Goal: Task Accomplishment & Management: Use online tool/utility

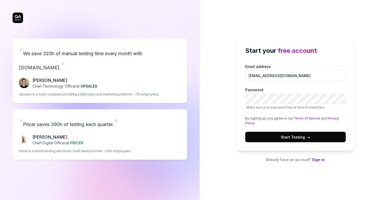
type input "[EMAIL_ADDRESS][DOMAIN_NAME]"
click at [245, 132] on button "Start Testing →" at bounding box center [295, 137] width 101 height 10
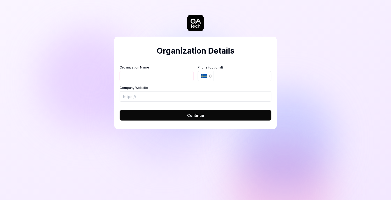
click at [212, 72] on button "SE" at bounding box center [206, 76] width 16 height 10
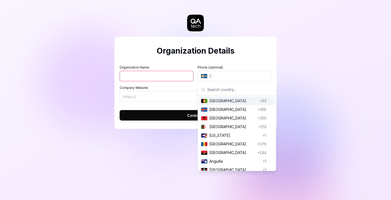
click at [211, 75] on icon "button" at bounding box center [210, 76] width 4 height 4
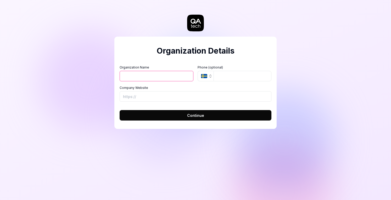
click at [211, 75] on icon "button" at bounding box center [210, 76] width 4 height 4
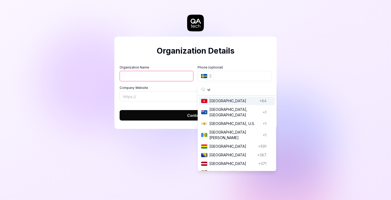
type input "vi"
click at [231, 100] on span "[GEOGRAPHIC_DATA]" at bounding box center [234, 101] width 48 height 6
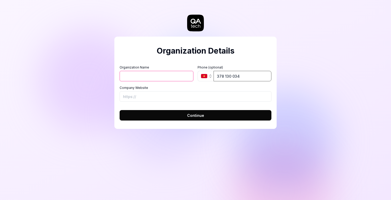
type input "378 130 034"
click at [161, 78] on input "Organization Name" at bounding box center [157, 76] width 74 height 10
type input "[PERSON_NAME]"
click at [146, 164] on div "Organization Details Organization Name [PERSON_NAME] Organization Logo (Square …" at bounding box center [195, 100] width 391 height 200
click at [174, 115] on button "Continue" at bounding box center [196, 115] width 152 height 10
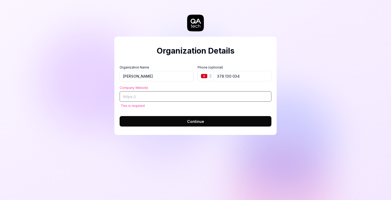
click at [159, 99] on input "Company Website" at bounding box center [196, 96] width 152 height 10
paste input "[URL][DOMAIN_NAME]"
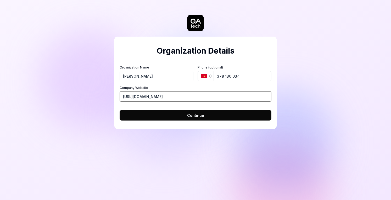
type input "[URL][DOMAIN_NAME]"
click at [168, 114] on button "Continue" at bounding box center [196, 115] width 152 height 10
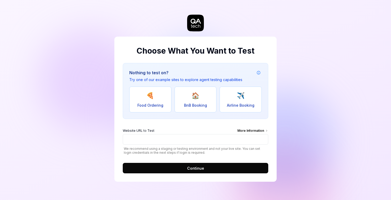
click at [193, 168] on span "Continue" at bounding box center [195, 169] width 17 height 6
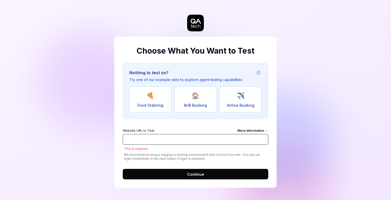
paste input "[URL][DOMAIN_NAME]"
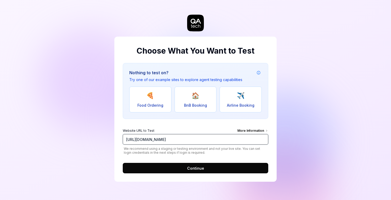
type input "[URL][DOMAIN_NAME]"
click at [198, 167] on span "Continue" at bounding box center [195, 169] width 17 height 6
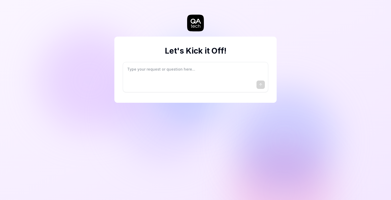
type textarea "*"
type textarea "I"
type textarea "*"
type textarea "I"
type textarea "*"
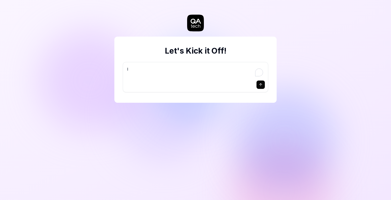
type textarea "I w"
type textarea "*"
type textarea "I wa"
type textarea "*"
type textarea "I wan"
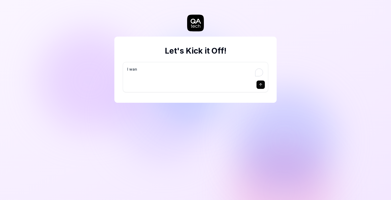
type textarea "*"
type textarea "I want"
type textarea "*"
type textarea "I want"
type textarea "*"
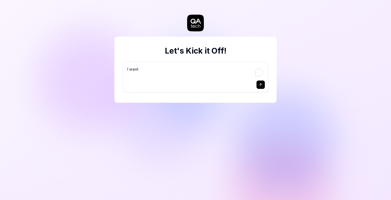
type textarea "I want a"
type textarea "*"
type textarea "I want a"
type textarea "*"
type textarea "I want a g"
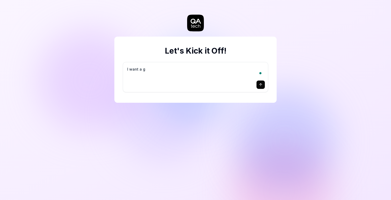
type textarea "*"
type textarea "I want a go"
type textarea "*"
type textarea "I want a goo"
type textarea "*"
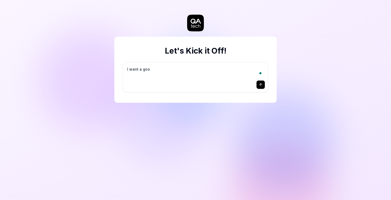
type textarea "I want a good"
type textarea "*"
type textarea "I want a good"
type textarea "*"
type textarea "I want a good t"
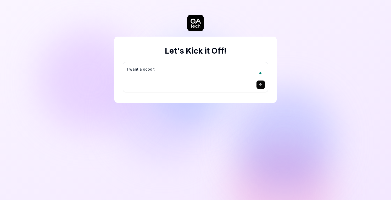
type textarea "*"
type textarea "I want a good te"
type textarea "*"
type textarea "I want a good tes"
type textarea "*"
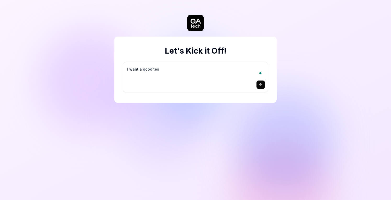
type textarea "I want a good test"
type textarea "*"
type textarea "I want a good test"
type textarea "*"
type textarea "I want a good test s"
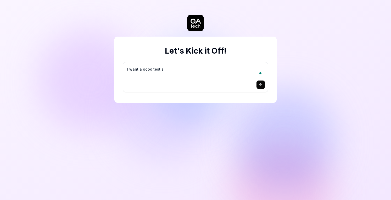
type textarea "*"
type textarea "I want a good test se"
type textarea "*"
type textarea "I want a good test set"
type textarea "*"
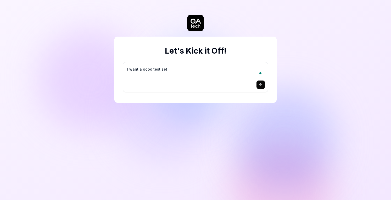
type textarea "I want a good test setu"
type textarea "*"
type textarea "I want a good test setup"
type textarea "*"
type textarea "I want a good test setup"
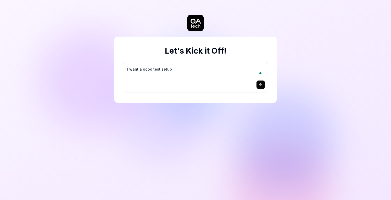
type textarea "*"
type textarea "I want a good test setup f"
type textarea "*"
type textarea "I want a good test setup fo"
type textarea "*"
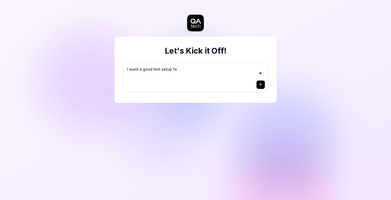
type textarea "I want a good test setup for"
type textarea "*"
type textarea "I want a good test setup for"
type textarea "*"
type textarea "I want a good test setup for m"
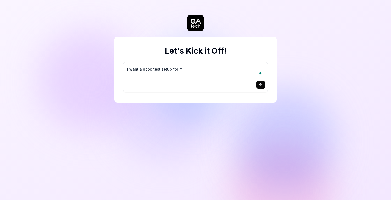
type textarea "*"
type textarea "I want a good test setup for my"
type textarea "*"
type textarea "I want a good test setup for my"
type textarea "*"
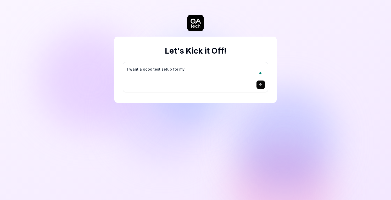
type textarea "I want a good test setup for my s"
type textarea "*"
type textarea "I want a good test setup for my si"
type textarea "*"
type textarea "I want a good test setup for my sit"
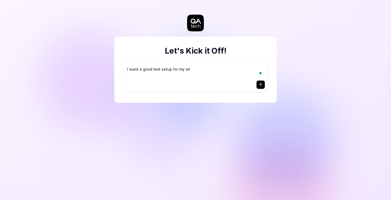
type textarea "*"
type textarea "I want a good test setup for my site"
type textarea "*"
type textarea "I want a good test setup for my site"
type textarea "*"
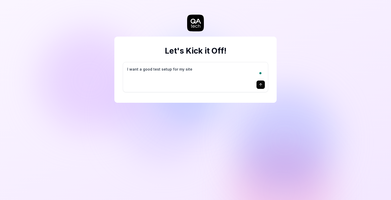
type textarea "I want a good test setup for my site -"
type textarea "*"
type textarea "I want a good test setup for my site -"
type textarea "*"
type textarea "I want a good test setup for my site - h"
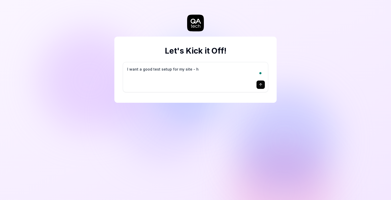
type textarea "*"
type textarea "I want a good test setup for my site - he"
type textarea "*"
type textarea "I want a good test setup for my site - hel"
type textarea "*"
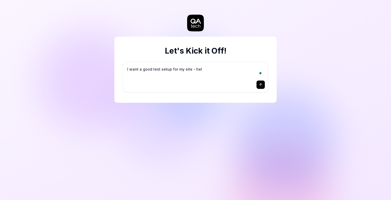
type textarea "I want a good test setup for my site - help"
type textarea "*"
type textarea "I want a good test setup for my site - help"
type textarea "*"
type textarea "I want a good test setup for my site - help m"
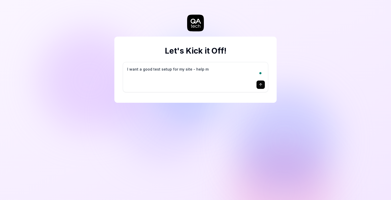
type textarea "*"
type textarea "I want a good test setup for my site - help me"
type textarea "*"
type textarea "I want a good test setup for my site - help me"
type textarea "*"
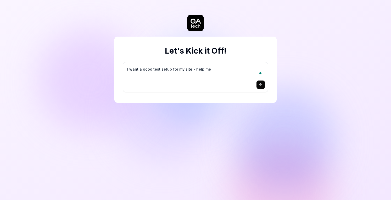
type textarea "I want a good test setup for my site - help me c"
type textarea "*"
type textarea "I want a good test setup for my site - help me cr"
type textarea "*"
type textarea "I want a good test setup for my site - help me cre"
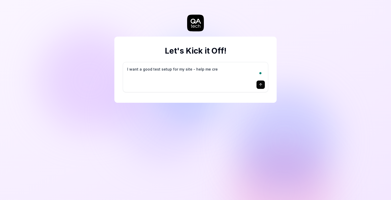
type textarea "*"
type textarea "I want a good test setup for my site - help me crea"
type textarea "*"
type textarea "I want a good test setup for my site - help me creat"
type textarea "*"
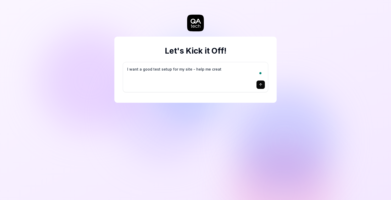
type textarea "I want a good test setup for my site - help me create"
type textarea "*"
type textarea "I want a good test setup for my site - help me create"
type textarea "*"
type textarea "I want a good test setup for my site - help me create t"
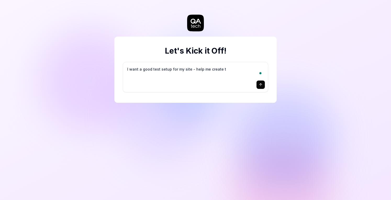
type textarea "*"
type textarea "I want a good test setup for my site - help me create th"
type textarea "*"
type textarea "I want a good test setup for my site - help me create the"
type textarea "*"
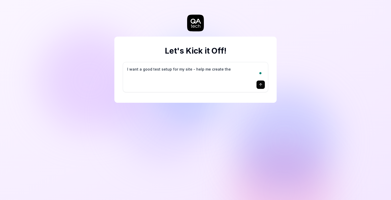
type textarea "I want a good test setup for my site - help me create the"
type textarea "*"
type textarea "I want a good test setup for my site - help me create the f"
type textarea "*"
type textarea "I want a good test setup for my site - help me create the fi"
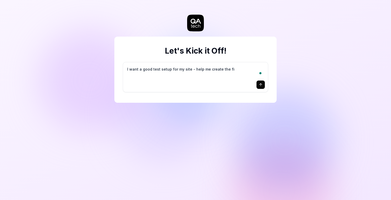
type textarea "*"
type textarea "I want a good test setup for my site - help me create the fir"
type textarea "*"
type textarea "I want a good test setup for my site - help me create the firs"
type textarea "*"
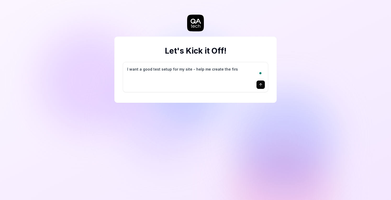
type textarea "I want a good test setup for my site - help me create the first"
type textarea "*"
type textarea "I want a good test setup for my site - help me create the first"
type textarea "*"
type textarea "I want a good test setup for my site - help me create the first 3"
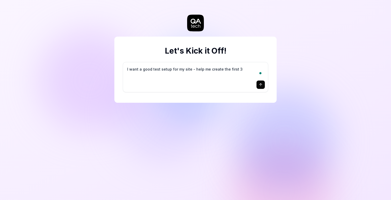
type textarea "*"
type textarea "I want a good test setup for my site - help me create the first 3-"
type textarea "*"
type textarea "I want a good test setup for my site - help me create the first 3-5"
type textarea "*"
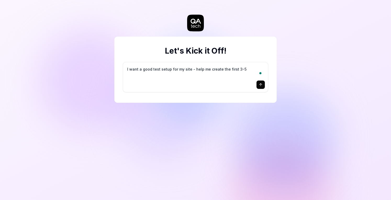
type textarea "I want a good test setup for my site - help me create the first 3-5"
type textarea "*"
type textarea "I want a good test setup for my site - help me create the first 3-5 t"
type textarea "*"
type textarea "I want a good test setup for my site - help me create the first 3-5 te"
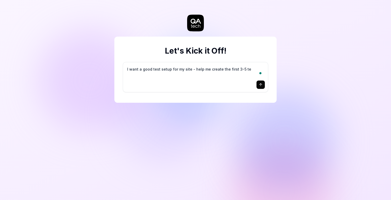
type textarea "*"
type textarea "I want a good test setup for my site - help me create the first 3-5 tes"
type textarea "*"
type textarea "I want a good test setup for my site - help me create the first 3-5 test"
type textarea "*"
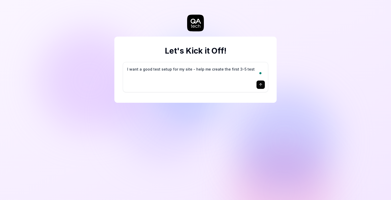
type textarea "I want a good test setup for my site - help me create the first 3-5 test"
type textarea "*"
type textarea "I want a good test setup for my site - help me create the first 3-5 test c"
type textarea "*"
type textarea "I want a good test setup for my site - help me create the first 3-5 test ca"
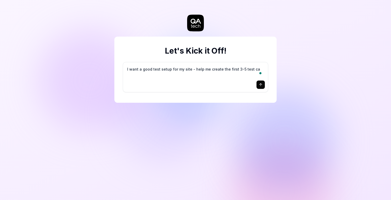
type textarea "*"
type textarea "I want a good test setup for my site - help me create the first 3-5 test cas"
type textarea "*"
type textarea "I want a good test setup for my site - help me create the first 3-5 test case"
type textarea "*"
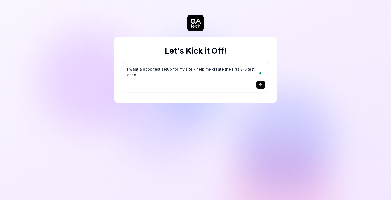
type textarea "I want a good test setup for my site - help me create the first 3-5 test cases"
click at [257, 85] on button "submit" at bounding box center [261, 85] width 8 height 8
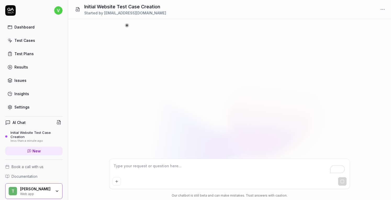
click at [27, 40] on div "Test Cases" at bounding box center [24, 41] width 21 height 6
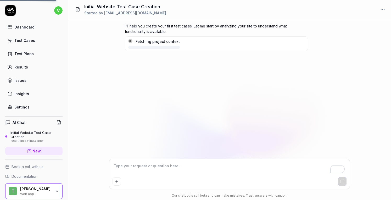
type textarea "*"
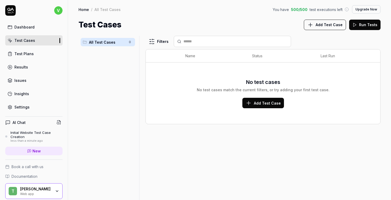
click at [274, 103] on span "Add Test Case" at bounding box center [267, 104] width 27 height 6
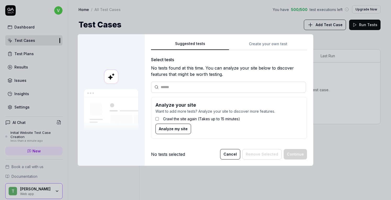
click at [260, 43] on div "Suggested tests Create your own test Select tests No tests found at this time. …" at bounding box center [229, 92] width 156 height 102
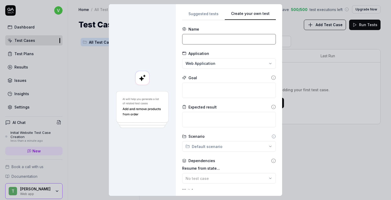
click at [218, 43] on input at bounding box center [229, 39] width 94 height 10
type input "Login scenario"
click at [227, 90] on textarea "To enrich screen reader interactions, please activate Accessibility in Grammarl…" at bounding box center [229, 90] width 94 height 15
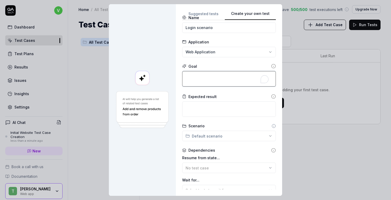
scroll to position [26, 0]
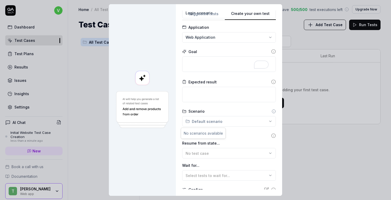
click at [213, 122] on div "**********" at bounding box center [195, 100] width 391 height 200
click at [201, 65] on textarea "To enrich screen reader interactions, please activate Accessibility in Grammarl…" at bounding box center [229, 64] width 94 height 15
type textarea "*"
type textarea "L"
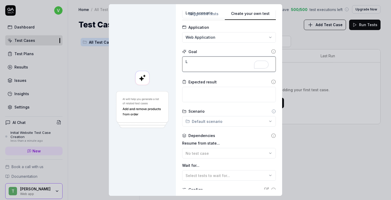
type textarea "*"
type textarea "Lo"
type textarea "*"
type textarea "Log"
type textarea "*"
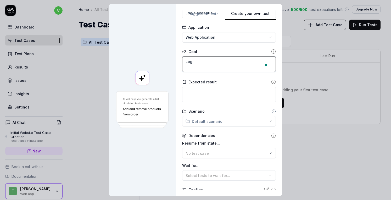
type textarea "Logi"
type textarea "*"
type textarea "Login"
type textarea "*"
type textarea "Login"
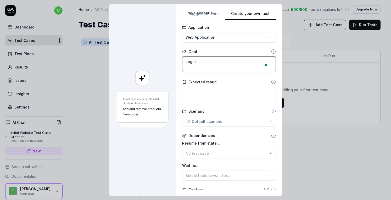
type textarea "*"
type textarea "Login w"
type textarea "*"
type textarea "Login wi"
type textarea "*"
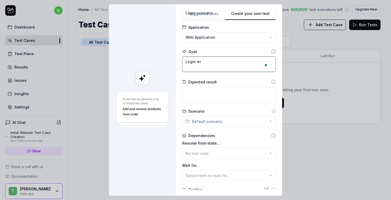
type textarea "Login wit"
type textarea "*"
type textarea "Login with"
type textarea "*"
type textarea "Login wit"
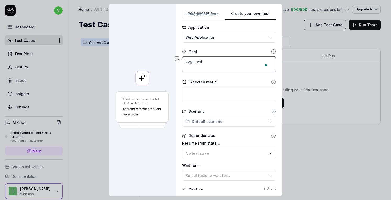
type textarea "*"
type textarea "S"
type textarea "*"
type textarea "Sh"
type textarea "*"
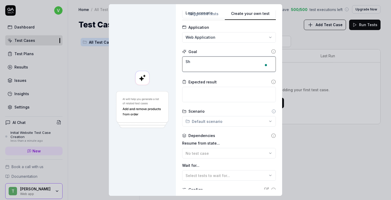
type textarea "Sho"
type textarea "*"
type textarea "Shou"
type textarea "*"
type textarea "Shoul"
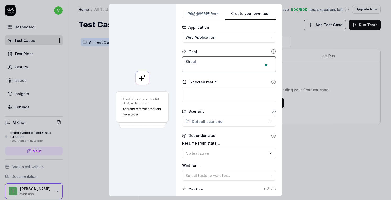
type textarea "*"
type textarea "Should"
type textarea "*"
type textarea "Should"
type textarea "*"
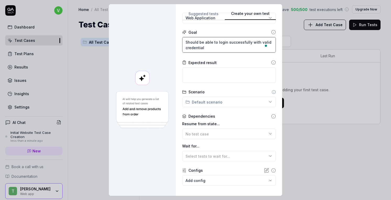
scroll to position [52, 0]
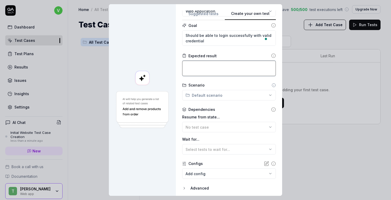
click at [212, 65] on textarea at bounding box center [229, 68] width 94 height 15
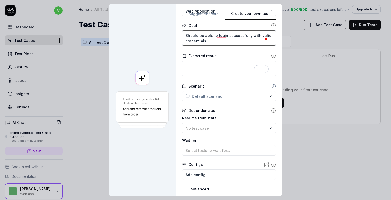
click at [202, 35] on textarea "Should be able to login successfully with valid credentials" at bounding box center [229, 37] width 94 height 15
click at [215, 69] on textarea "To enrich screen reader interactions, please activate Accessibility in Grammarl…" at bounding box center [229, 68] width 94 height 15
paste textarea "Should be able to login successfully with valid credentials"
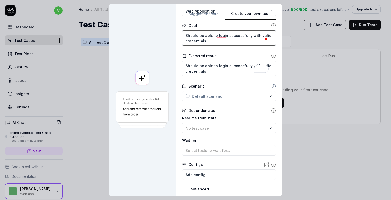
click at [219, 41] on textarea "Should be able to login successfully with valid credentials" at bounding box center [229, 37] width 94 height 15
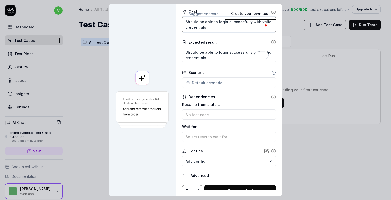
scroll to position [72, 0]
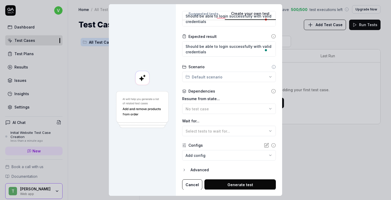
click at [213, 81] on div "**********" at bounding box center [195, 100] width 391 height 200
click at [214, 79] on div "**********" at bounding box center [195, 100] width 391 height 200
click at [209, 109] on div "No test case" at bounding box center [227, 109] width 82 height 6
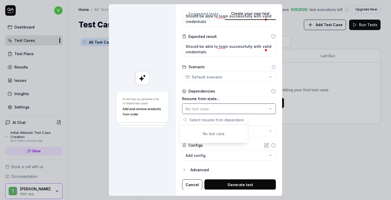
click at [209, 109] on div "No test case" at bounding box center [227, 109] width 82 height 6
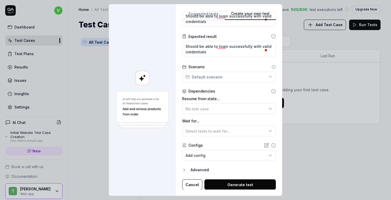
click at [232, 183] on button "Generate test" at bounding box center [241, 185] width 72 height 10
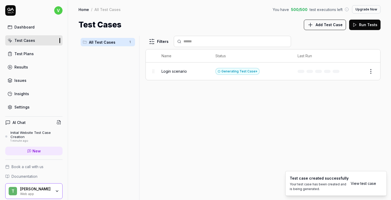
click at [359, 72] on button "Edit" at bounding box center [358, 71] width 13 height 8
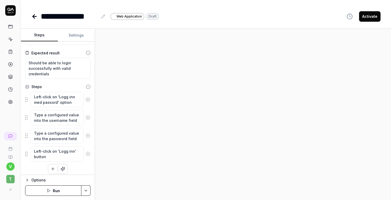
scroll to position [31, 0]
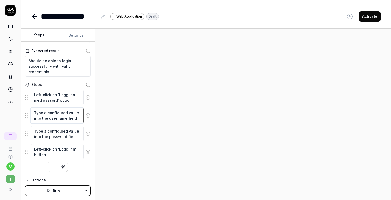
click at [57, 113] on textarea "Type a configured value into the username field" at bounding box center [57, 115] width 53 height 15
click at [67, 116] on textarea "Type a configured value into the username field" at bounding box center [57, 115] width 53 height 15
click at [63, 112] on textarea "Type a configured value into the username field" at bounding box center [57, 115] width 53 height 15
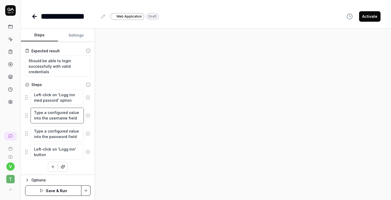
scroll to position [6, 0]
click at [42, 118] on textarea "Type a configured value into the username field" at bounding box center [57, 115] width 53 height 15
click at [51, 136] on textarea "Type a configured value into the password field" at bounding box center [57, 133] width 53 height 15
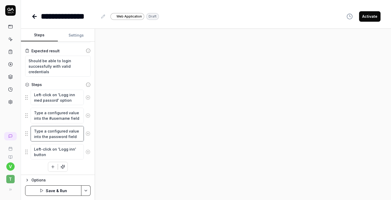
click at [51, 136] on textarea "Type a configured value into the password field" at bounding box center [57, 133] width 53 height 15
drag, startPoint x: 47, startPoint y: 112, endPoint x: 51, endPoint y: 118, distance: 7.1
click at [51, 118] on textarea "Type a configured value into the #username field" at bounding box center [57, 115] width 53 height 15
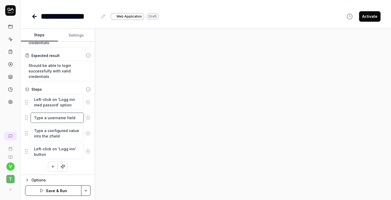
click at [68, 118] on textarea "Type a username field" at bounding box center [57, 118] width 53 height 10
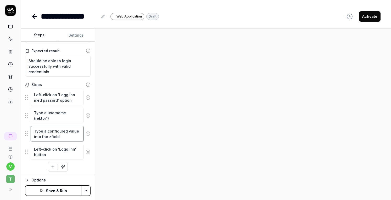
drag, startPoint x: 48, startPoint y: 130, endPoint x: 60, endPoint y: 139, distance: 14.5
click at [60, 139] on textarea "Type a configured value into the zfield" at bounding box center [57, 133] width 53 height 15
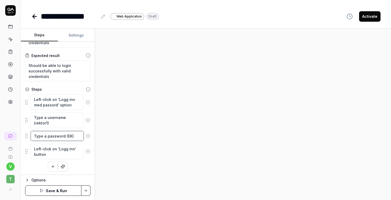
scroll to position [26, 0]
click at [61, 191] on button "Save & Run" at bounding box center [53, 191] width 56 height 10
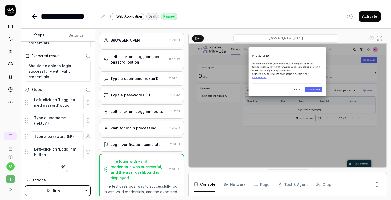
click at [232, 186] on Requests "Network" at bounding box center [235, 185] width 22 height 15
click at [263, 186] on button "Page" at bounding box center [262, 185] width 16 height 15
click at [295, 187] on button "Test & Agent" at bounding box center [293, 185] width 30 height 15
click at [205, 186] on button "Console" at bounding box center [204, 185] width 21 height 15
click at [10, 25] on rect at bounding box center [10, 26] width 4 height 3
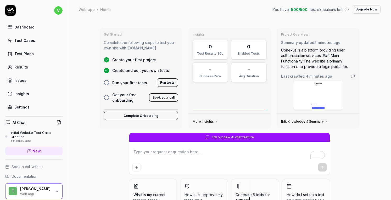
click at [150, 115] on button "Complete Onboarding" at bounding box center [141, 116] width 74 height 8
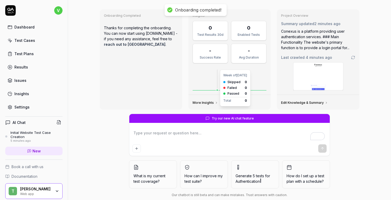
scroll to position [28, 0]
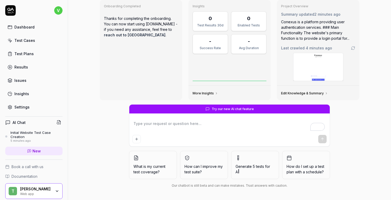
click at [21, 68] on div "Results" at bounding box center [21, 67] width 14 height 6
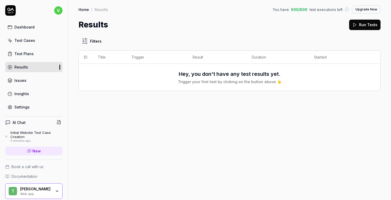
click at [26, 55] on div "Test Plans" at bounding box center [23, 54] width 19 height 6
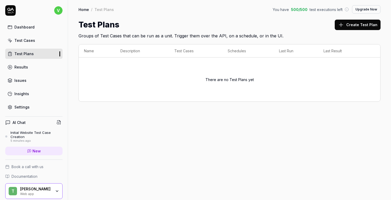
click at [31, 30] on div "Dashboard" at bounding box center [24, 27] width 20 height 6
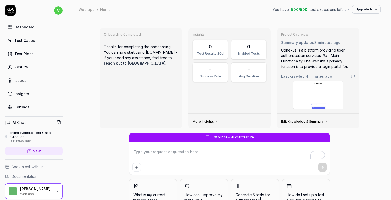
click at [24, 36] on link "Test Cases" at bounding box center [33, 40] width 57 height 10
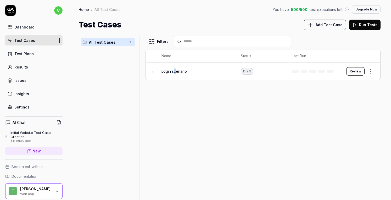
click at [176, 70] on span "Login scenario" at bounding box center [174, 72] width 25 height 6
click at [183, 73] on span "Login scenario" at bounding box center [174, 72] width 25 height 6
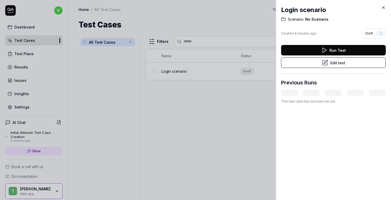
click at [334, 48] on button "Run Test" at bounding box center [333, 50] width 105 height 10
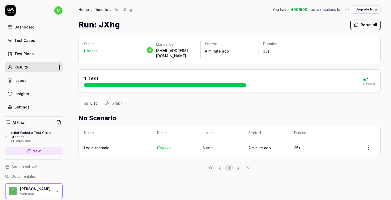
click at [97, 145] on div "Login scenario" at bounding box center [96, 148] width 25 height 6
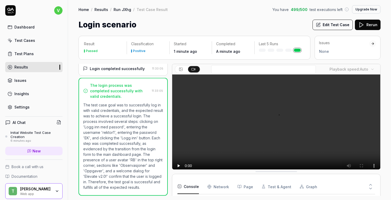
scroll to position [123, 0]
